Goal: Find specific page/section: Find specific page/section

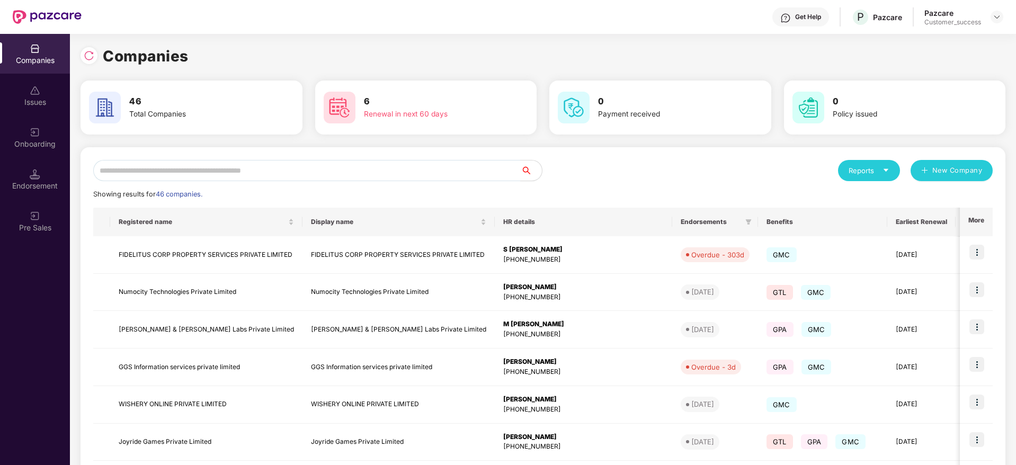
click at [312, 158] on div "Reports New Company Showing results for 46 companies. Registered name Display n…" at bounding box center [543, 404] width 925 height 514
click at [84, 56] on img at bounding box center [89, 55] width 11 height 11
click at [270, 171] on input "text" at bounding box center [306, 170] width 427 height 21
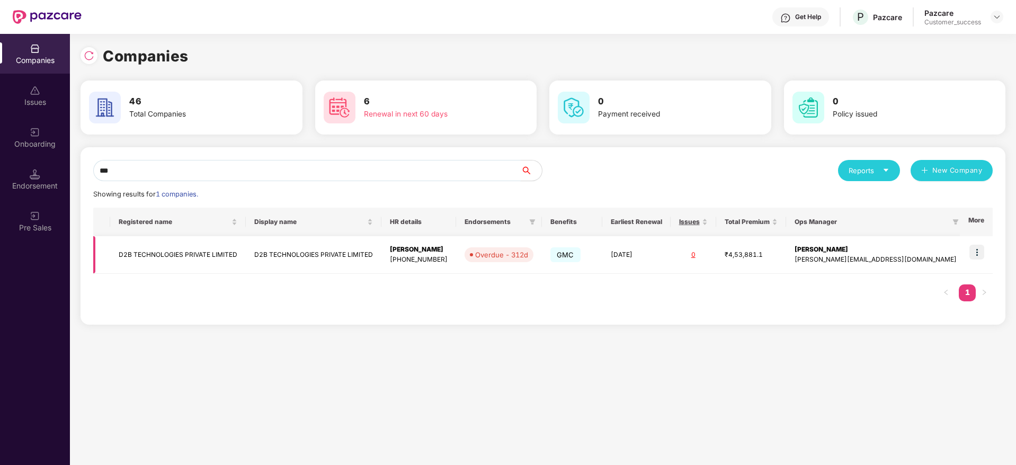
type input "***"
click at [195, 260] on td "D2B TECHNOLOGIES PRIVATE LIMITED" at bounding box center [178, 255] width 136 height 38
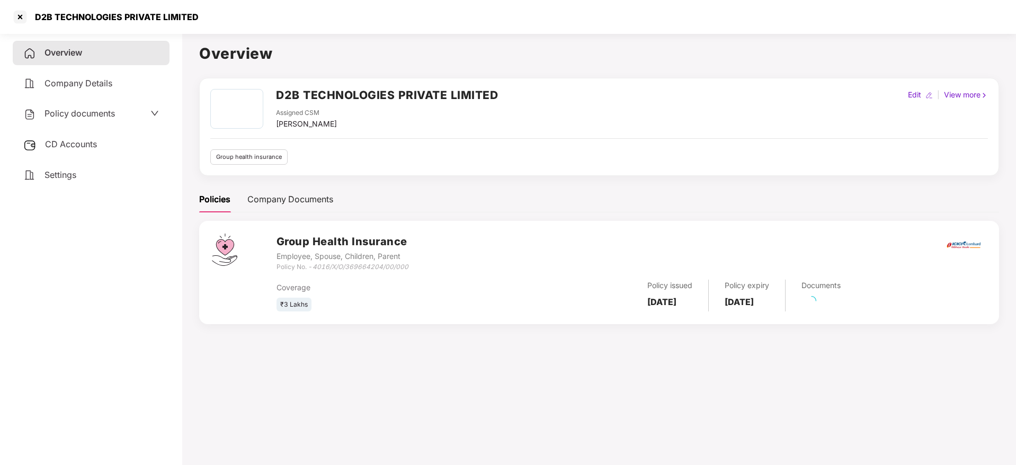
click at [96, 116] on span "Policy documents" at bounding box center [79, 113] width 70 height 11
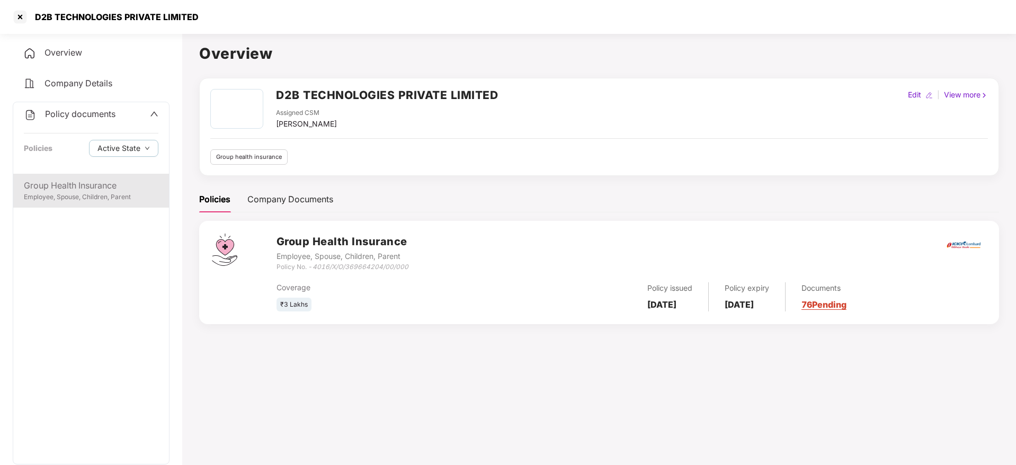
click at [110, 193] on div "Employee, Spouse, Children, Parent" at bounding box center [91, 197] width 135 height 10
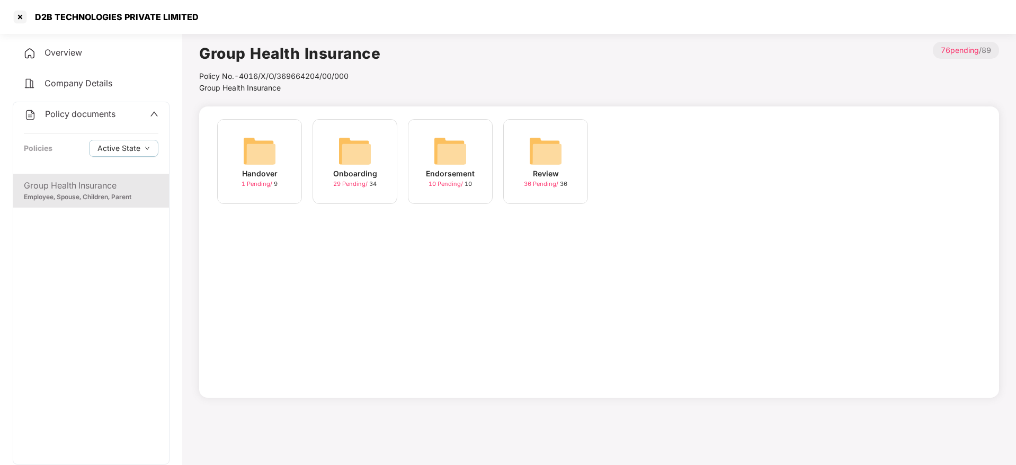
click at [449, 160] on img at bounding box center [450, 151] width 34 height 34
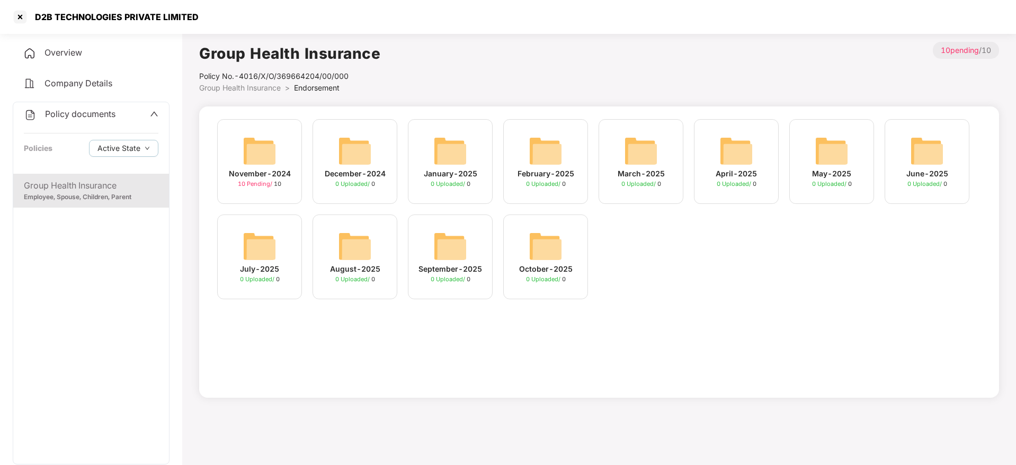
click at [262, 154] on img at bounding box center [260, 151] width 34 height 34
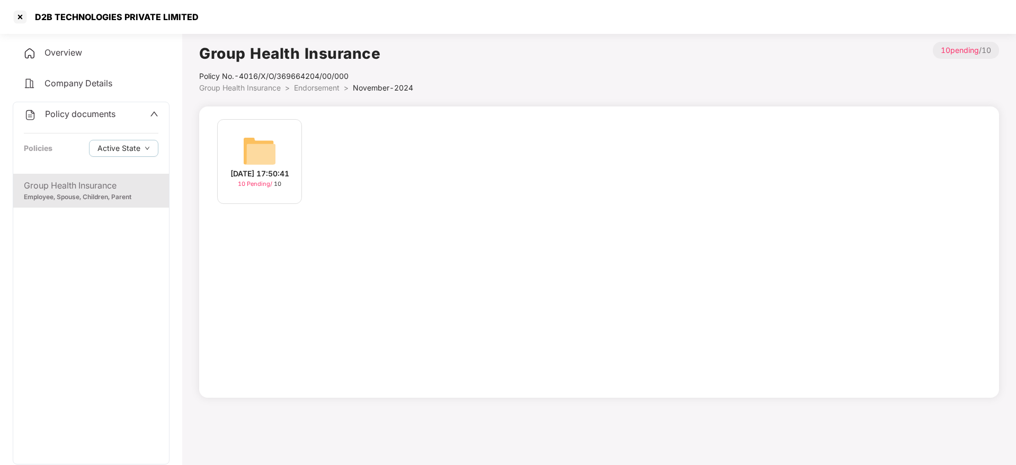
click at [258, 161] on img at bounding box center [260, 151] width 34 height 34
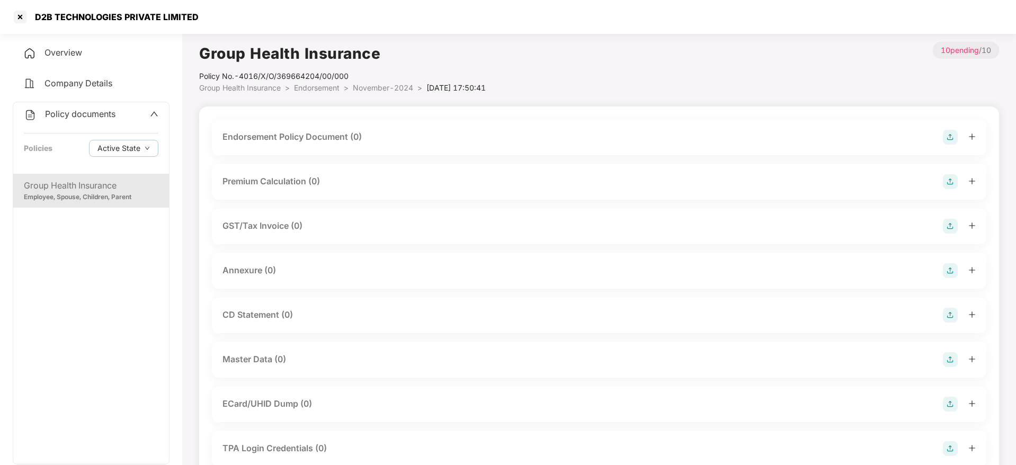
click at [381, 85] on span "November-2024" at bounding box center [383, 87] width 60 height 9
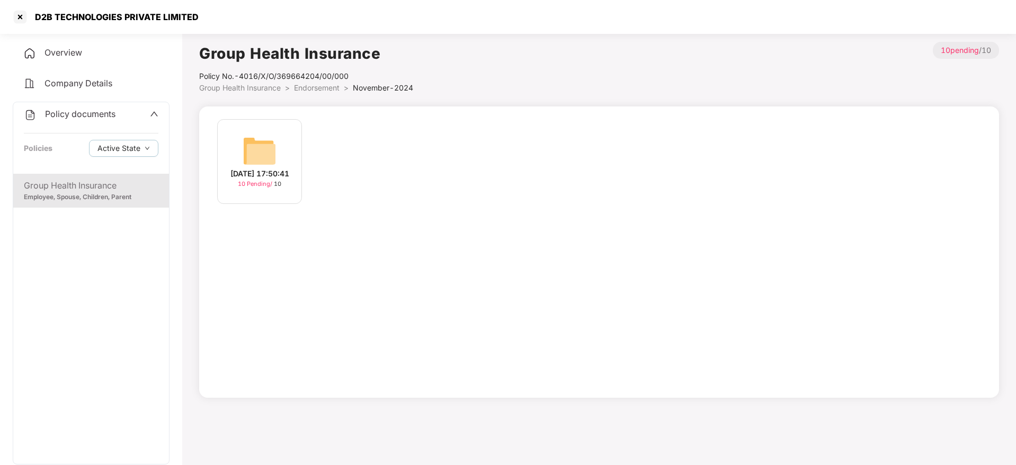
click at [334, 85] on span "Endorsement" at bounding box center [317, 87] width 46 height 9
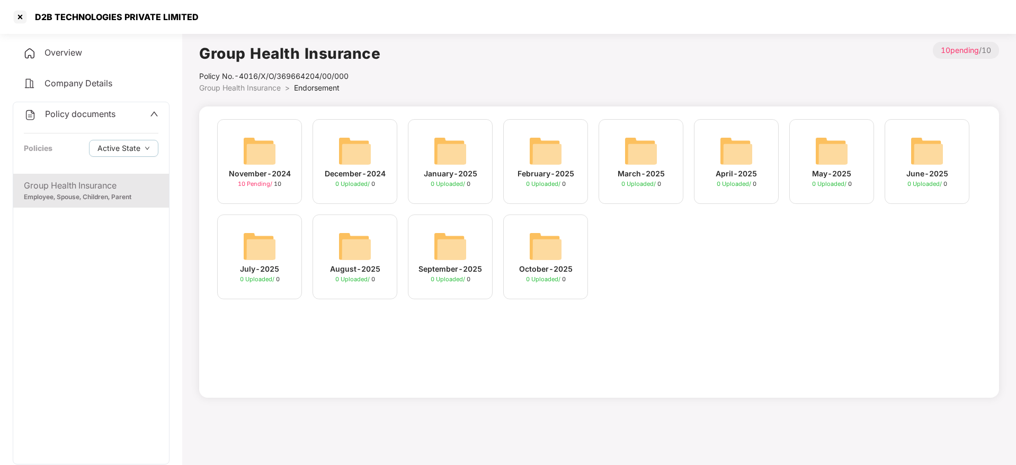
click at [120, 118] on div "Policy documents" at bounding box center [91, 115] width 135 height 14
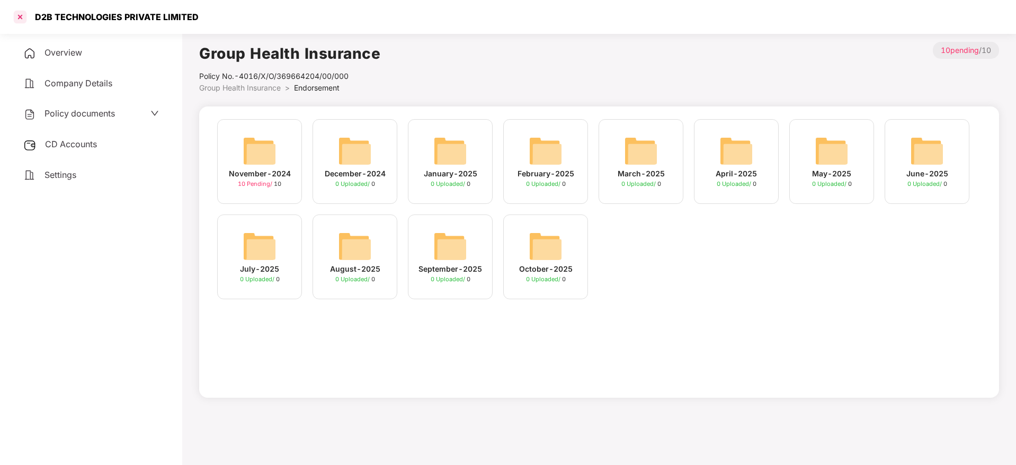
click at [23, 9] on div at bounding box center [20, 16] width 17 height 17
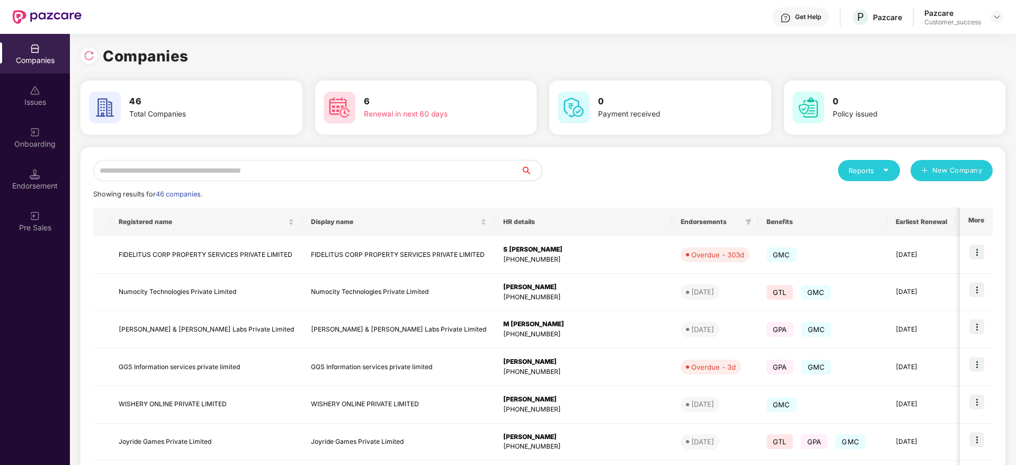
click at [287, 173] on input "text" at bounding box center [306, 170] width 427 height 21
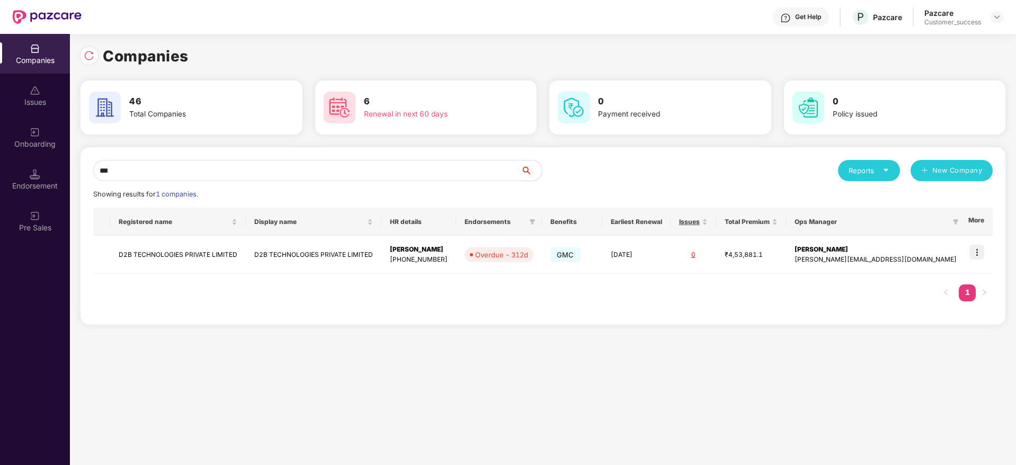
type input "***"
click at [200, 255] on td "D2B TECHNOLOGIES PRIVATE LIMITED" at bounding box center [178, 255] width 136 height 38
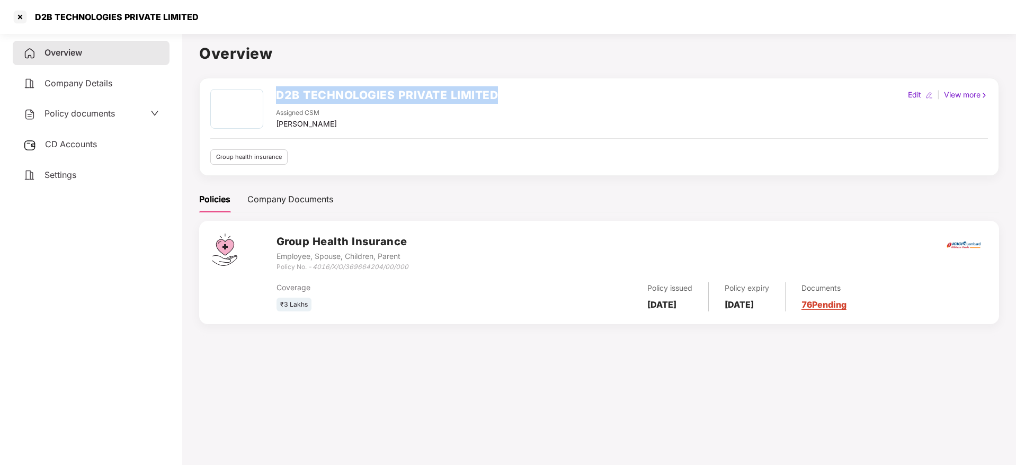
drag, startPoint x: 505, startPoint y: 95, endPoint x: 278, endPoint y: 98, distance: 226.7
click at [278, 98] on div "D2B TECHNOLOGIES PRIVATE LIMITED Assigned CSM [PERSON_NAME] M Edit | View more" at bounding box center [599, 109] width 778 height 41
copy h2 "D2B TECHNOLOGIES PRIVATE LIMITED"
click at [21, 17] on div at bounding box center [20, 16] width 17 height 17
